Goal: Task Accomplishment & Management: Manage account settings

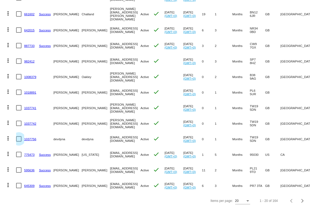
click at [19, 136] on div at bounding box center [18, 138] width 5 height 5
click at [19, 142] on input "checkbox" at bounding box center [19, 142] width 0 height 0
checkbox input "true"
click at [19, 123] on div at bounding box center [18, 123] width 5 height 5
click at [19, 126] on input "checkbox" at bounding box center [19, 126] width 0 height 0
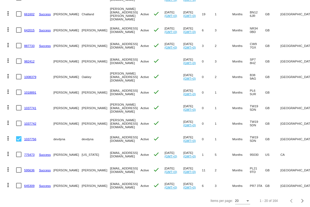
checkbox input "true"
click at [19, 107] on div at bounding box center [18, 107] width 5 height 5
click at [19, 111] on input "checkbox" at bounding box center [19, 111] width 0 height 0
checkbox input "true"
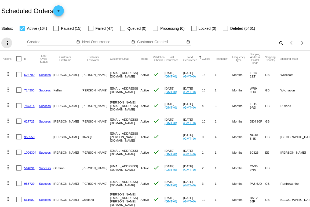
click at [10, 43] on mat-icon "more_vert" at bounding box center [7, 43] width 6 height 6
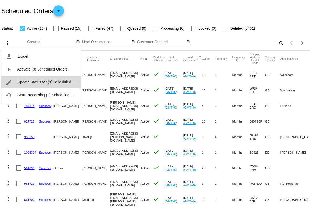
click at [30, 80] on span "Update Status for (3) Scheduled Orders" at bounding box center [50, 82] width 66 height 4
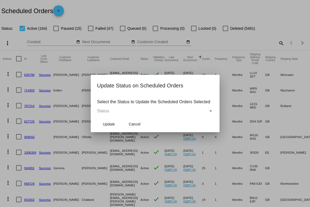
click at [158, 112] on div "Status" at bounding box center [152, 111] width 111 height 5
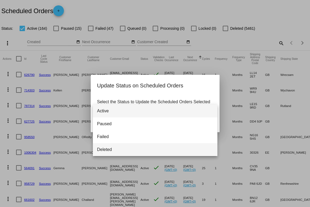
click at [150, 145] on span "Deleted" at bounding box center [155, 149] width 116 height 13
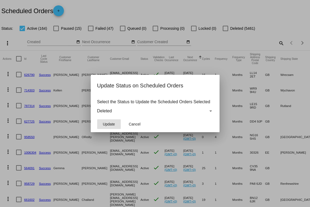
click at [118, 124] on button "Update" at bounding box center [109, 124] width 24 height 10
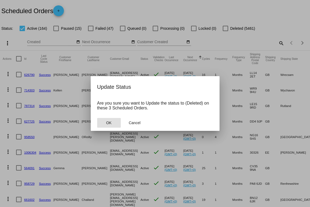
click at [114, 125] on button "OK" at bounding box center [109, 123] width 24 height 10
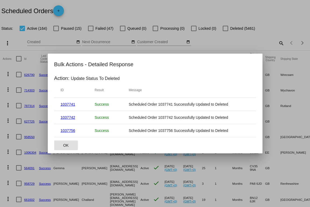
click at [63, 147] on span "OK" at bounding box center [65, 145] width 5 height 4
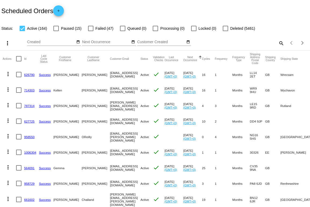
click at [57, 29] on div at bounding box center [55, 28] width 5 height 5
click at [56, 31] on input "Paused (15)" at bounding box center [56, 31] width 0 height 0
checkbox input "true"
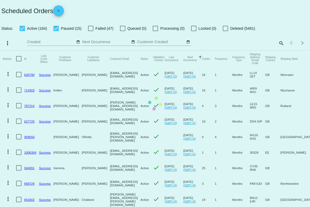
click at [25, 51] on mat-table "Actions Id Last Cycle Status Customer FirstName Customer LastName Customer Emai…" at bounding box center [155, 192] width 310 height 282
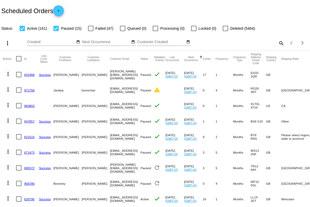
click at [25, 30] on div at bounding box center [22, 28] width 5 height 5
click at [22, 31] on input "Active (161)" at bounding box center [22, 31] width 0 height 0
checkbox input "false"
click at [20, 60] on div at bounding box center [18, 58] width 5 height 5
click at [19, 61] on input "checkbox" at bounding box center [19, 61] width 0 height 0
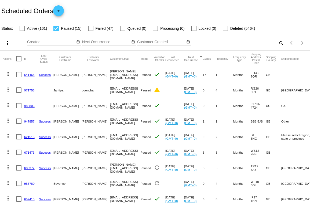
checkbox input "true"
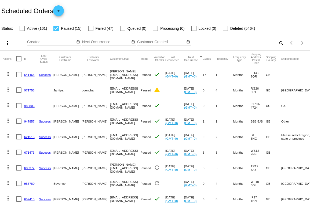
checkbox input "true"
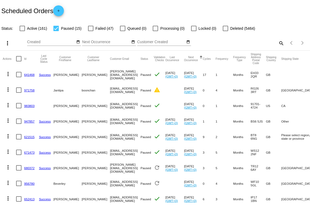
checkbox input "true"
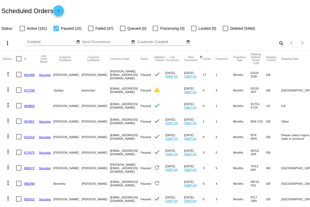
checkbox input "true"
click at [6, 42] on mat-icon "more_vert" at bounding box center [7, 43] width 6 height 6
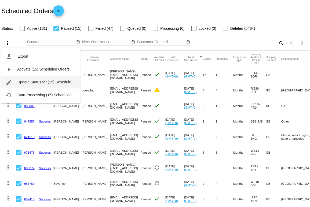
click at [40, 81] on span "Update Status for (15) Scheduled Orders" at bounding box center [51, 82] width 68 height 4
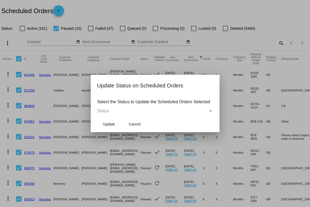
click at [179, 111] on div "Status" at bounding box center [152, 111] width 111 height 5
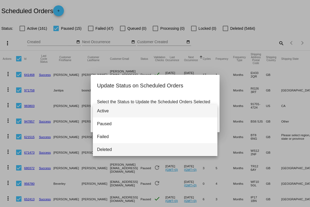
click at [166, 146] on span "Deleted" at bounding box center [155, 149] width 116 height 13
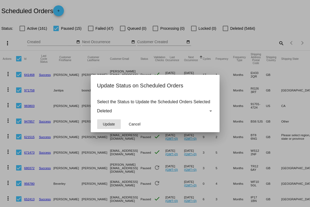
click at [109, 129] on button "Update" at bounding box center [109, 124] width 24 height 10
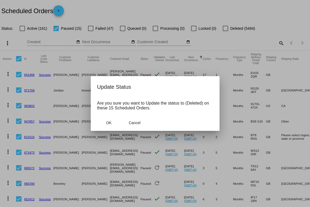
click at [109, 129] on mat-dialog-actions "OK Cancel" at bounding box center [155, 123] width 116 height 16
click at [110, 124] on span "OK" at bounding box center [108, 123] width 5 height 4
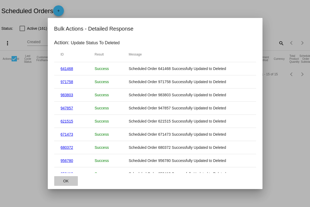
click at [71, 181] on button "OK" at bounding box center [66, 181] width 24 height 10
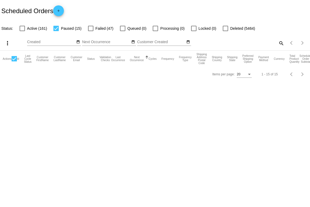
click at [93, 28] on label "Failed (47)" at bounding box center [101, 28] width 26 height 6
click at [91, 31] on input "Failed (47)" at bounding box center [90, 31] width 0 height 0
checkbox input "true"
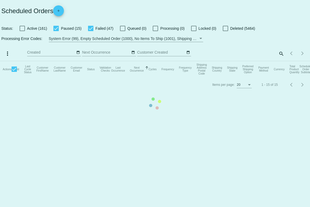
click at [58, 61] on mat-table "Actions Id Last Cycle Status Customer FirstName Customer LastName Customer Emai…" at bounding box center [155, 69] width 310 height 16
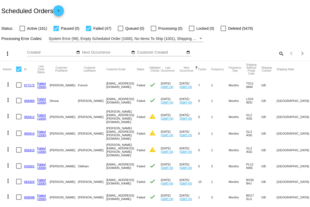
click at [20, 67] on div at bounding box center [18, 69] width 5 height 5
click at [19, 72] on input "checkbox" at bounding box center [19, 72] width 0 height 0
checkbox input "true"
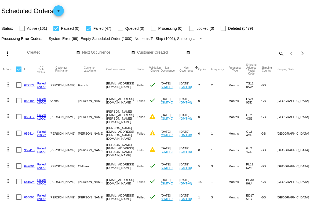
checkbox input "true"
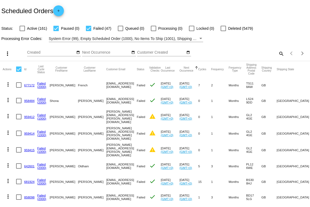
checkbox input "true"
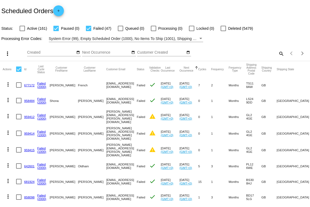
checkbox input "true"
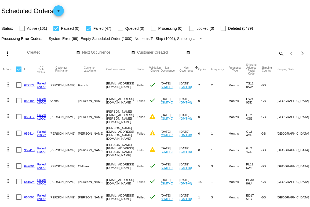
checkbox input "true"
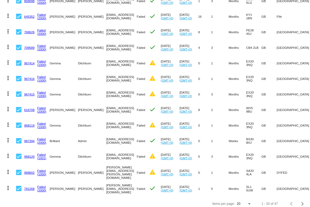
scroll to position [196, 0]
click at [247, 203] on div "Items per page:" at bounding box center [249, 205] width 5 height 4
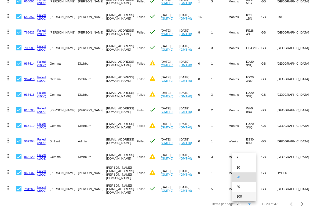
click at [244, 196] on span "100" at bounding box center [244, 197] width 15 height 10
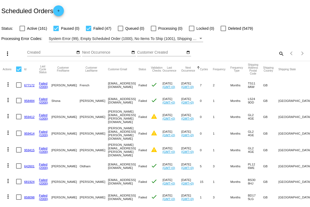
scroll to position [0, 0]
click at [18, 69] on div at bounding box center [18, 69] width 5 height 5
click at [19, 72] on input "checkbox" at bounding box center [19, 72] width 0 height 0
checkbox input "true"
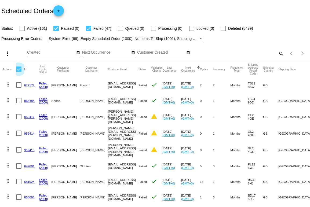
checkbox input "true"
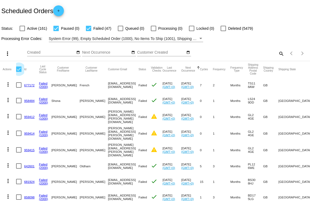
checkbox input "true"
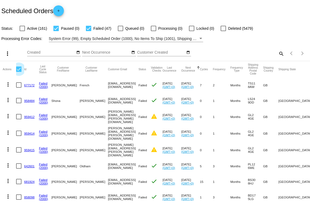
checkbox input "true"
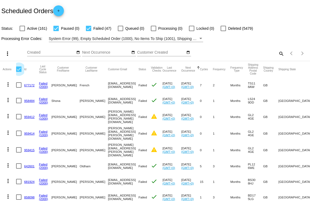
checkbox input "true"
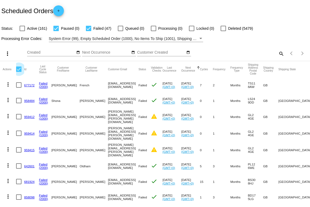
checkbox input "true"
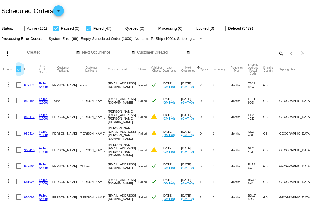
checkbox input "true"
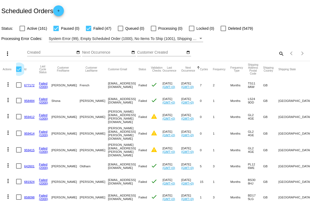
checkbox input "true"
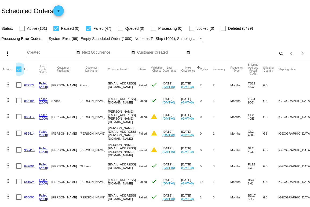
checkbox input "true"
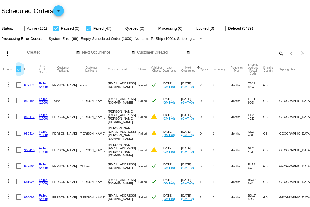
checkbox input "true"
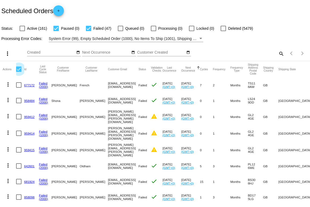
checkbox input "true"
click at [58, 29] on div at bounding box center [55, 28] width 5 height 5
click at [56, 31] on input "Paused (0)" at bounding box center [56, 31] width 0 height 0
checkbox input "false"
click at [18, 71] on div at bounding box center [18, 69] width 5 height 5
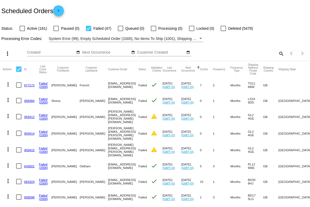
click at [19, 72] on input "checkbox" at bounding box center [19, 72] width 0 height 0
checkbox input "true"
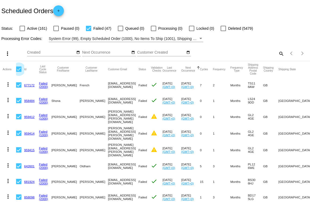
checkbox input "true"
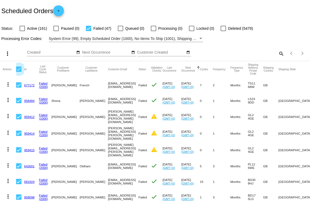
checkbox input "true"
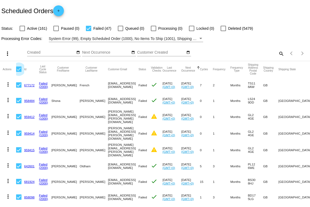
checkbox input "true"
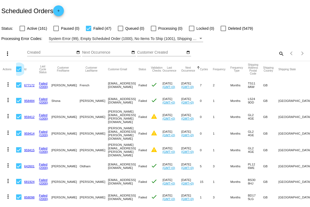
checkbox input "true"
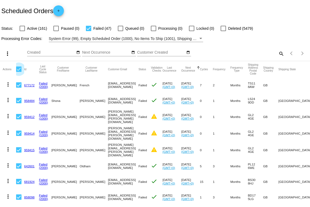
checkbox input "true"
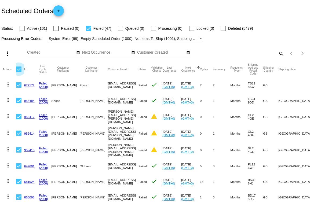
checkbox input "true"
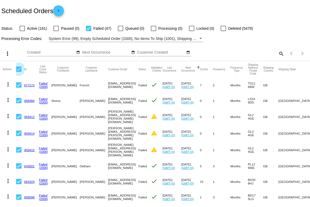
checkbox input "true"
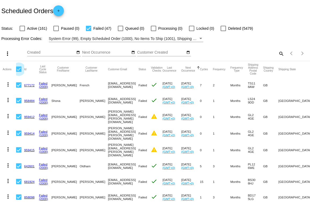
checkbox input "true"
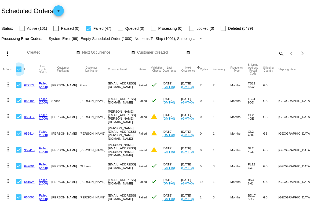
checkbox input "true"
click at [8, 54] on mat-icon "more_vert" at bounding box center [7, 53] width 6 height 6
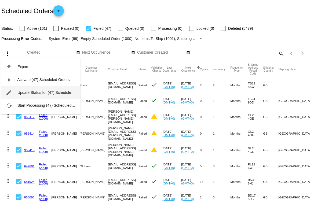
click at [43, 94] on span "Update Status for (47) Scheduled Orders" at bounding box center [51, 92] width 68 height 4
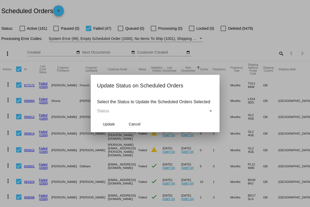
click at [113, 114] on mat-dialog-content "Select the Status to Update the Scheduled Orders Selected Status" at bounding box center [155, 105] width 129 height 21
click at [112, 112] on div "Status" at bounding box center [152, 111] width 111 height 5
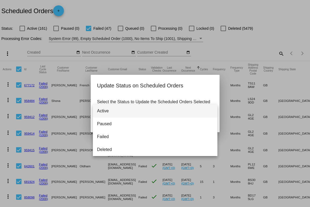
click at [110, 111] on span "Active" at bounding box center [155, 111] width 116 height 13
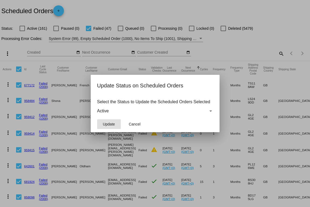
click at [110, 122] on span "Update" at bounding box center [109, 124] width 12 height 4
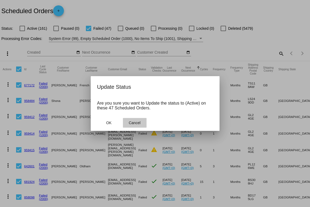
click at [143, 122] on button "Cancel" at bounding box center [135, 123] width 24 height 10
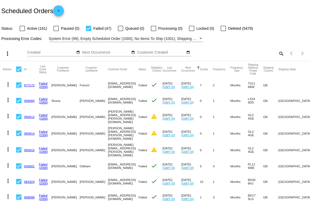
click at [2, 51] on button "more_vert" at bounding box center [6, 53] width 11 height 11
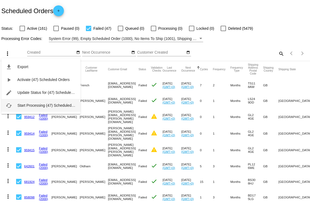
click at [28, 105] on span "Start Processing (47) Scheduled Orders" at bounding box center [50, 105] width 67 height 4
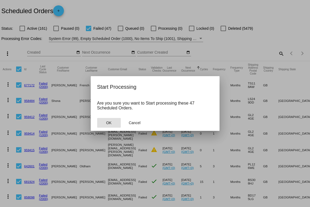
click at [108, 123] on span "OK" at bounding box center [108, 123] width 5 height 4
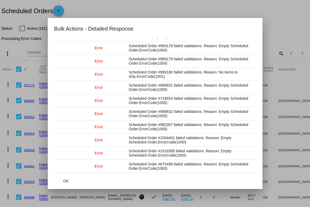
scroll to position [758, 0]
click at [65, 181] on span "OK" at bounding box center [65, 181] width 5 height 4
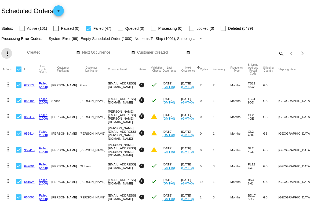
click at [45, 27] on span "Active (161)" at bounding box center [37, 28] width 20 height 6
click at [22, 31] on input "Active (161)" at bounding box center [22, 31] width 0 height 0
checkbox input "true"
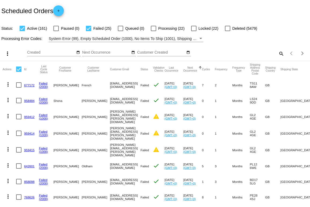
click at [105, 29] on span "Failed (25)" at bounding box center [102, 28] width 18 height 6
click at [89, 31] on input "Failed (25)" at bounding box center [88, 31] width 0 height 0
checkbox input "false"
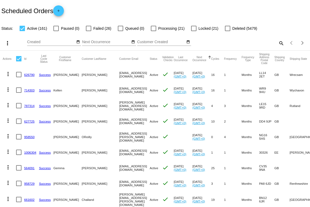
click at [26, 27] on label "Active (161)" at bounding box center [34, 28] width 28 height 6
click at [22, 31] on input "Active (161)" at bounding box center [22, 31] width 0 height 0
checkbox input "false"
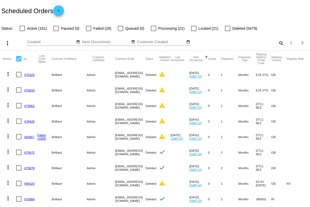
click at [88, 29] on div at bounding box center [88, 28] width 5 height 5
click at [88, 31] on input "Failed (26)" at bounding box center [88, 31] width 0 height 0
checkbox input "true"
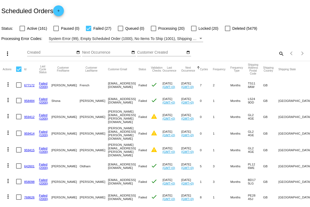
click at [20, 71] on div at bounding box center [18, 69] width 5 height 5
click at [19, 72] on input "checkbox" at bounding box center [19, 72] width 0 height 0
checkbox input "true"
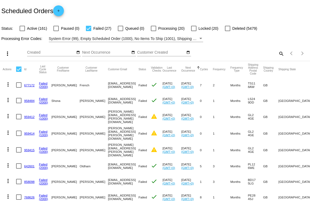
checkbox input "true"
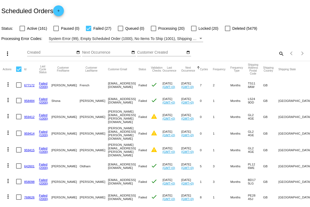
checkbox input "true"
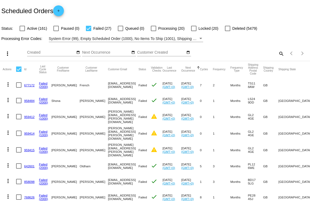
checkbox input "true"
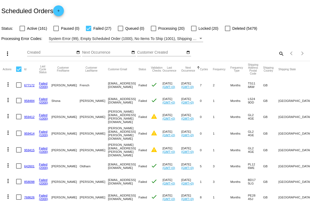
checkbox input "true"
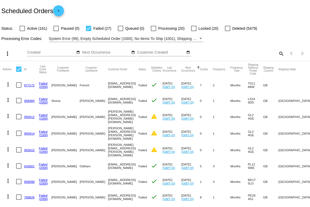
checkbox input "true"
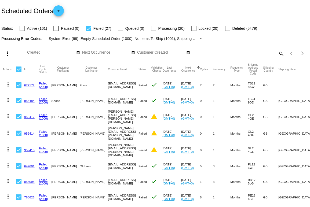
click at [7, 51] on mat-icon "more_vert" at bounding box center [7, 53] width 6 height 6
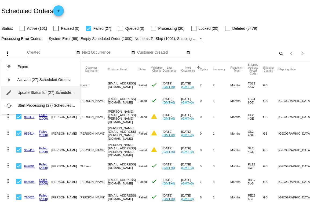
click at [36, 89] on button "edit Update Status for (27) Scheduled Orders" at bounding box center [40, 92] width 79 height 13
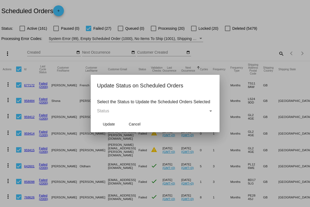
click at [130, 108] on mat-dialog-content "Select the Status to Update the Scheduled Orders Selected Status" at bounding box center [155, 105] width 129 height 21
click at [133, 111] on div "Status" at bounding box center [152, 111] width 111 height 5
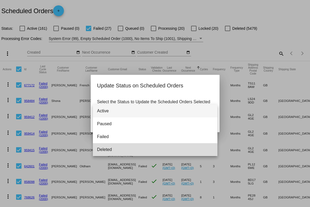
click at [129, 152] on span "Deleted" at bounding box center [155, 149] width 116 height 13
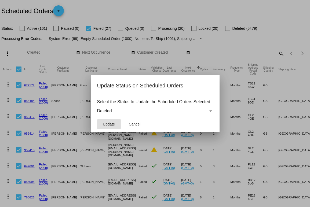
click at [110, 125] on span "Update" at bounding box center [109, 124] width 12 height 4
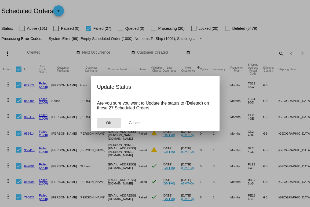
click at [110, 125] on span "OK" at bounding box center [108, 123] width 5 height 4
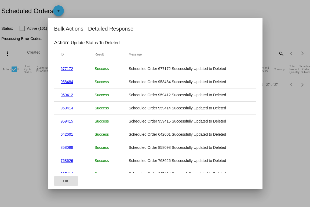
click at [64, 183] on span "OK" at bounding box center [65, 181] width 5 height 4
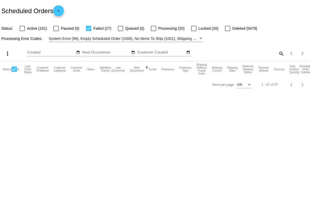
click at [30, 28] on span "Active (161)" at bounding box center [37, 28] width 20 height 6
click at [22, 31] on input "Active (161)" at bounding box center [22, 31] width 0 height 0
checkbox input "true"
click at [92, 27] on label "Failed (27)" at bounding box center [99, 28] width 26 height 6
click at [89, 31] on input "Failed (27)" at bounding box center [88, 31] width 0 height 0
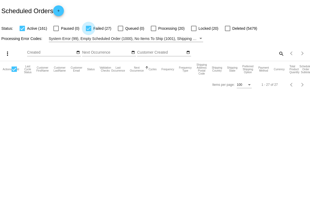
checkbox input "false"
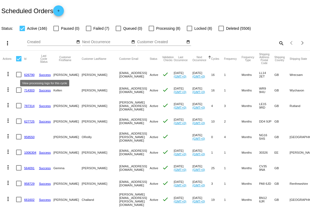
scroll to position [0, 0]
click at [20, 61] on div at bounding box center [18, 58] width 5 height 5
click at [19, 61] on input "checkbox" at bounding box center [19, 61] width 0 height 0
checkbox input "true"
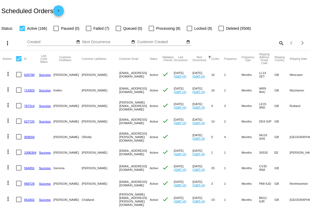
checkbox input "true"
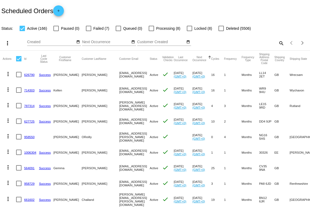
checkbox input "true"
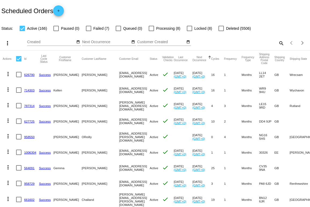
checkbox input "true"
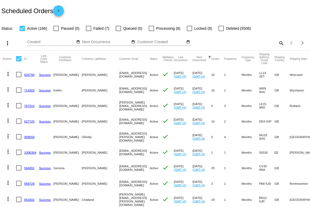
checkbox input "true"
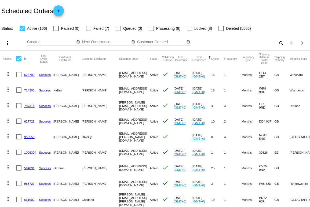
checkbox input "true"
click at [20, 61] on div at bounding box center [18, 58] width 5 height 5
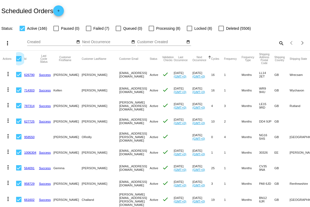
click at [19, 61] on input "checkbox" at bounding box center [19, 61] width 0 height 0
